Goal: Task Accomplishment & Management: Use online tool/utility

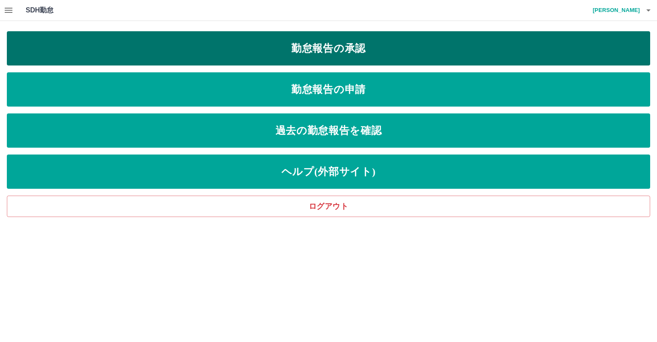
click at [298, 57] on link "勤怠報告の承認" at bounding box center [328, 48] width 643 height 34
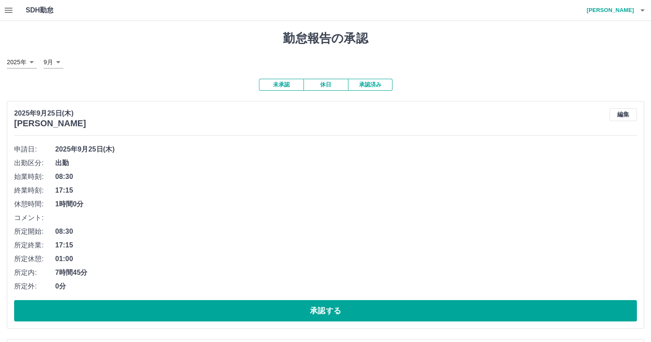
click at [9, 8] on icon "button" at bounding box center [9, 10] width 8 height 5
